Goal: Task Accomplishment & Management: Use online tool/utility

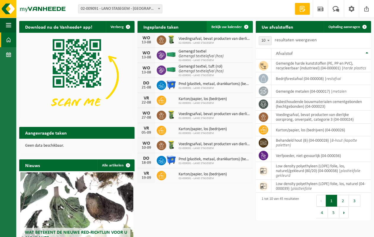
click at [225, 27] on span "Bekijk uw kalender" at bounding box center [226, 27] width 30 height 4
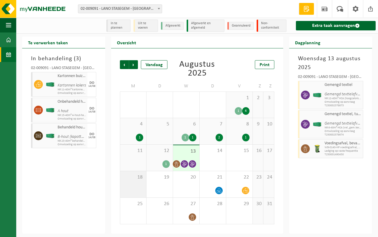
click at [132, 184] on div "18" at bounding box center [133, 184] width 26 height 26
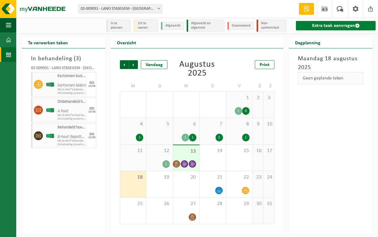
click at [323, 25] on link "Extra taak aanvragen" at bounding box center [336, 25] width 80 height 9
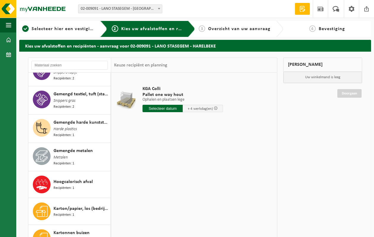
scroll to position [413, 0]
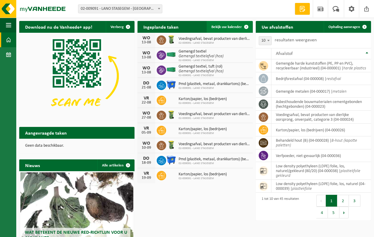
click at [228, 26] on span "Bekijk uw kalender" at bounding box center [226, 27] width 30 height 4
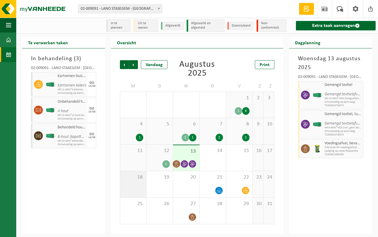
click at [133, 186] on div "18" at bounding box center [133, 184] width 26 height 26
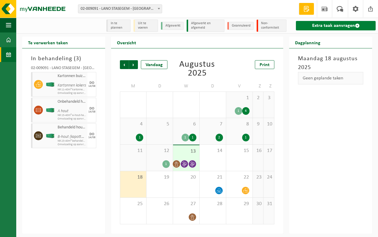
click at [323, 24] on link "Extra taak aanvragen" at bounding box center [336, 25] width 80 height 9
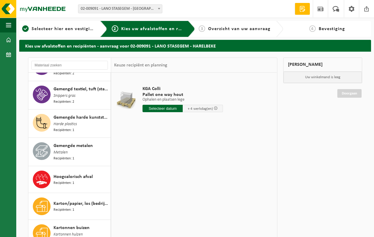
scroll to position [384, 0]
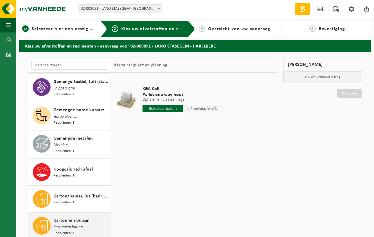
click at [68, 217] on span "Kartonnen buizen" at bounding box center [71, 220] width 36 height 7
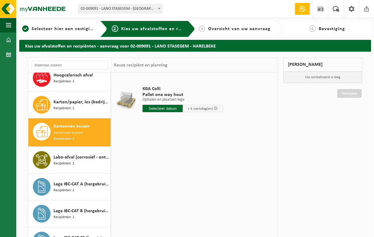
scroll to position [516, 0]
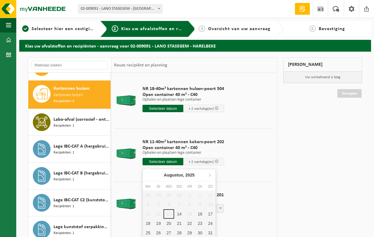
click at [160, 160] on input "text" at bounding box center [162, 161] width 41 height 7
click at [147, 221] on div "18" at bounding box center [148, 223] width 10 height 9
type input "Van 2025-08-18"
type input "2025-08-18"
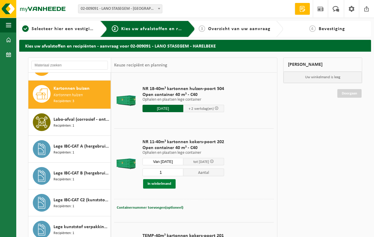
click at [156, 182] on button "In winkelmand" at bounding box center [159, 183] width 32 height 9
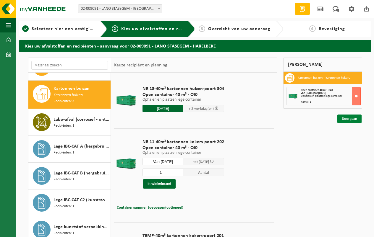
click at [345, 118] on link "Doorgaan" at bounding box center [349, 119] width 24 height 9
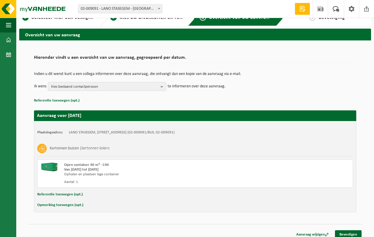
scroll to position [16, 0]
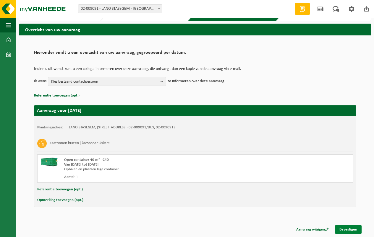
click at [351, 227] on link "Bevestigen" at bounding box center [348, 229] width 27 height 9
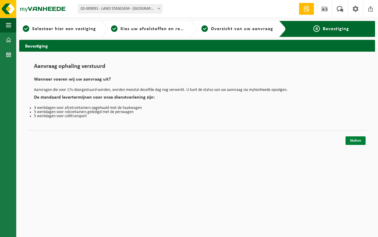
click at [353, 140] on link "Sluiten" at bounding box center [356, 140] width 20 height 9
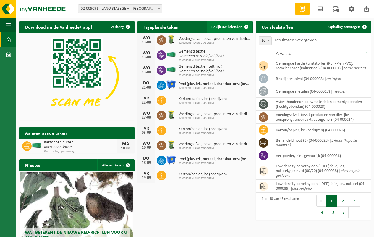
click at [228, 26] on span "Bekijk uw kalender" at bounding box center [226, 27] width 30 height 4
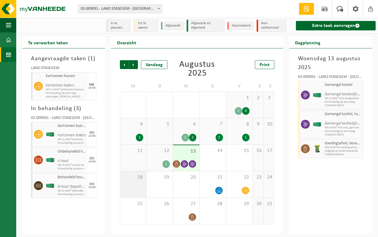
click at [137, 183] on div "18" at bounding box center [133, 184] width 26 height 26
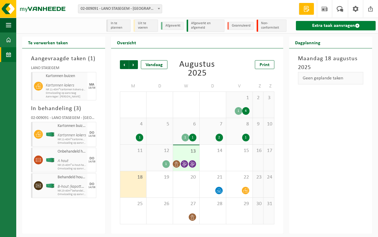
click at [338, 25] on link "Extra taak aanvragen" at bounding box center [336, 25] width 80 height 9
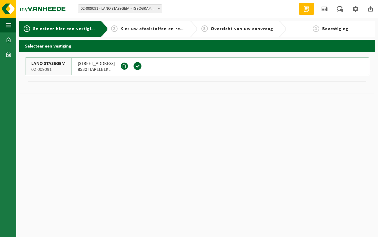
click at [133, 64] on span at bounding box center [137, 66] width 9 height 9
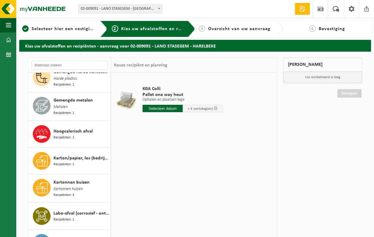
scroll to position [502, 0]
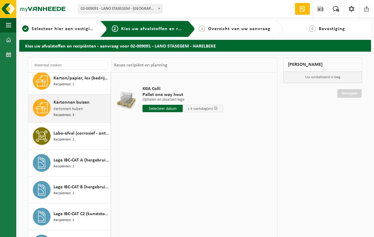
click at [75, 106] on span "Kartonnen hulzen" at bounding box center [67, 109] width 29 height 6
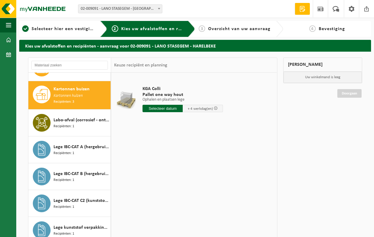
scroll to position [516, 0]
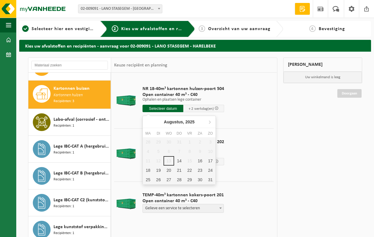
click at [161, 108] on input "text" at bounding box center [162, 108] width 41 height 7
click at [149, 170] on div "18" at bounding box center [148, 170] width 10 height 9
type input "Van 2025-08-18"
type input "2025-08-18"
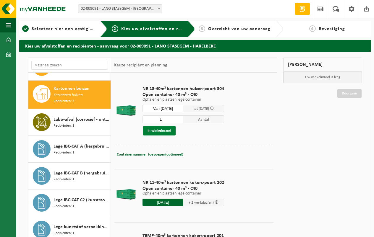
click at [159, 128] on button "In winkelmand" at bounding box center [159, 130] width 32 height 9
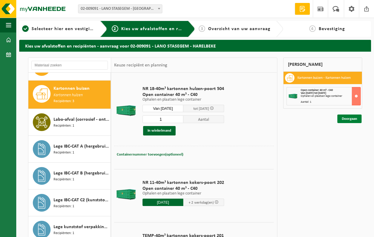
click at [347, 117] on link "Doorgaan" at bounding box center [349, 119] width 24 height 9
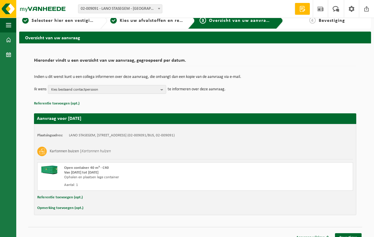
scroll to position [16, 0]
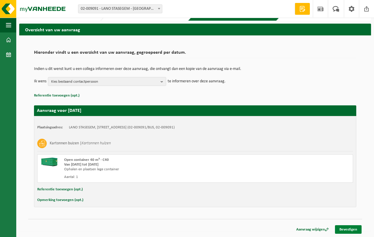
click at [349, 228] on link "Bevestigen" at bounding box center [348, 229] width 27 height 9
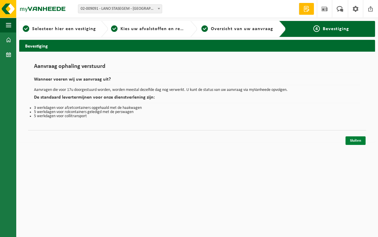
click at [354, 139] on link "Sluiten" at bounding box center [356, 140] width 20 height 9
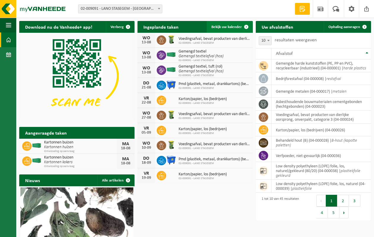
click at [225, 25] on span "Bekijk uw kalender" at bounding box center [226, 27] width 30 height 4
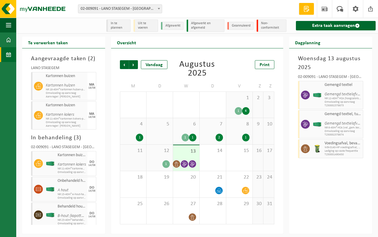
click at [93, 87] on div "18/08" at bounding box center [91, 88] width 7 height 3
click at [70, 87] on icon "Kartonnen hulzen" at bounding box center [60, 85] width 29 height 4
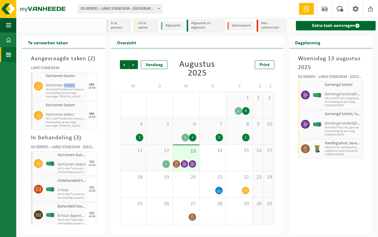
click at [70, 87] on icon "Kartonnen hulzen" at bounding box center [60, 85] width 29 height 4
click at [138, 179] on span "18" at bounding box center [133, 177] width 20 height 6
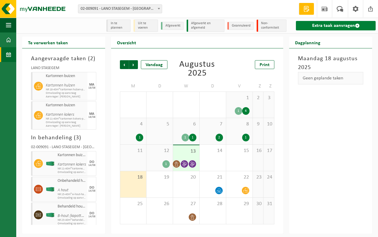
click at [334, 24] on link "Extra taak aanvragen" at bounding box center [336, 25] width 80 height 9
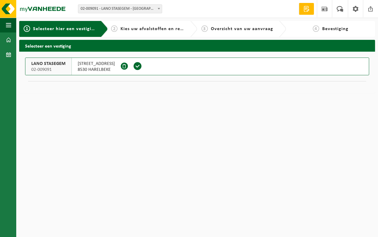
click at [133, 66] on span at bounding box center [137, 66] width 9 height 9
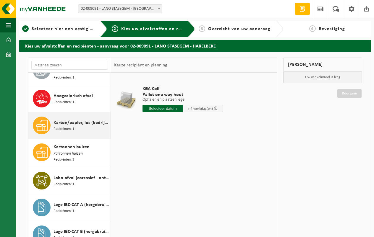
scroll to position [443, 0]
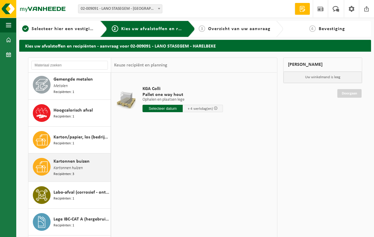
click at [67, 158] on span "Kartonnen buizen" at bounding box center [71, 161] width 36 height 7
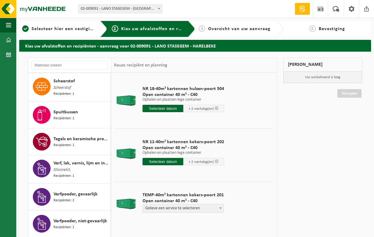
scroll to position [987, 0]
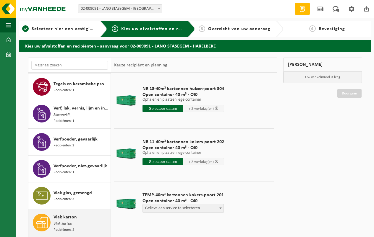
click at [68, 214] on span "Vlak karton" at bounding box center [64, 217] width 23 height 7
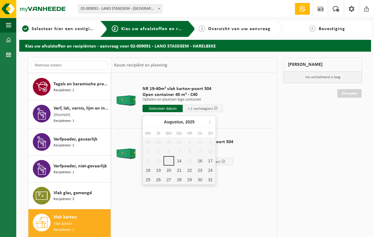
click at [160, 107] on input "text" at bounding box center [162, 108] width 40 height 7
click at [149, 170] on div "18" at bounding box center [148, 170] width 10 height 9
type input "Van 2025-08-18"
type input "2025-08-18"
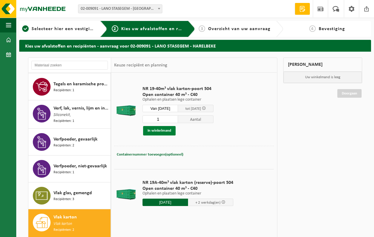
click at [158, 129] on button "In winkelmand" at bounding box center [159, 130] width 32 height 9
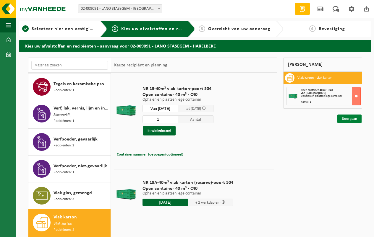
click at [351, 117] on link "Doorgaan" at bounding box center [349, 119] width 24 height 9
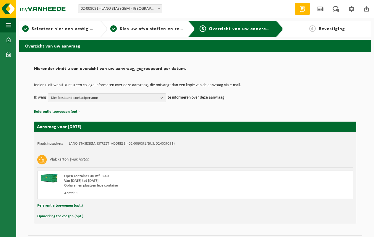
scroll to position [16, 0]
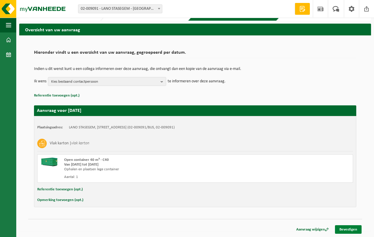
click at [348, 229] on link "Bevestigen" at bounding box center [348, 229] width 27 height 9
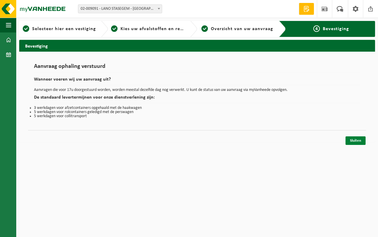
click at [354, 138] on link "Sluiten" at bounding box center [356, 140] width 20 height 9
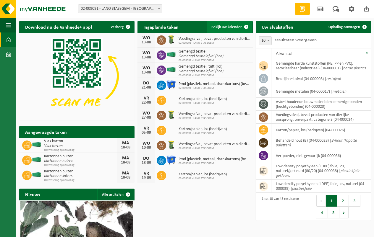
click at [223, 25] on span "Bekijk uw kalender" at bounding box center [226, 27] width 30 height 4
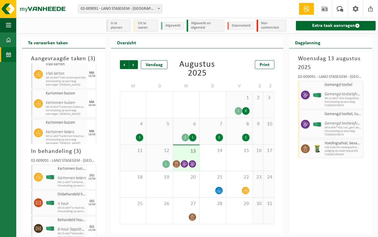
scroll to position [16, 0]
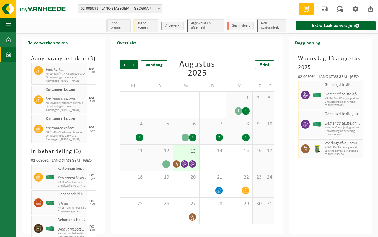
click at [65, 93] on span "Kartonnen hulzen" at bounding box center [66, 96] width 40 height 9
